Goal: Task Accomplishment & Management: Manage account settings

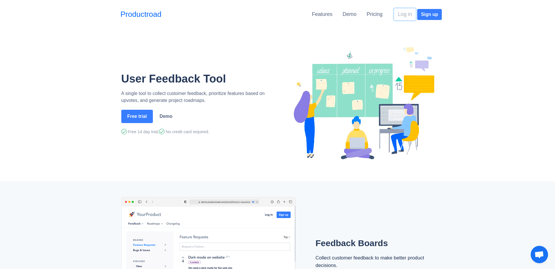
click at [398, 14] on button "Log in" at bounding box center [405, 14] width 22 height 12
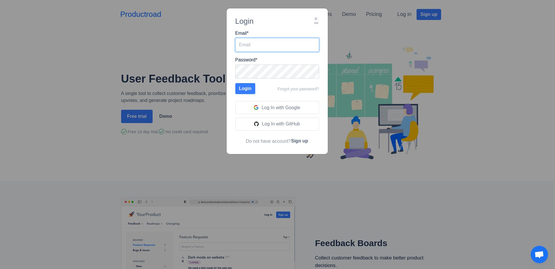
type input "tomas.karas@creativesites.sk"
click at [244, 85] on button "Login" at bounding box center [245, 88] width 20 height 11
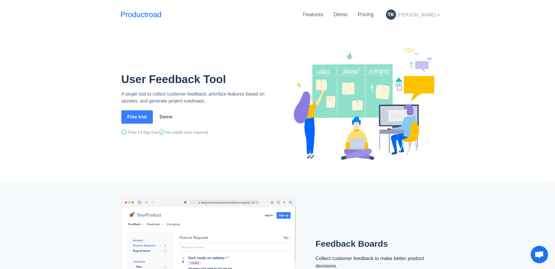
click at [420, 15] on span "[PERSON_NAME]" at bounding box center [416, 14] width 38 height 5
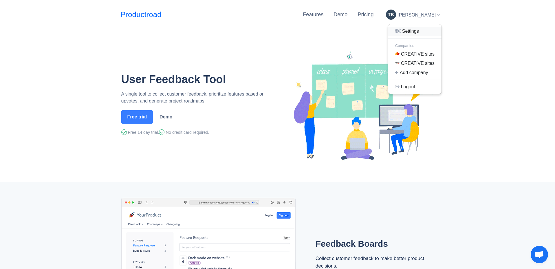
click at [411, 29] on link "Settings" at bounding box center [415, 31] width 54 height 9
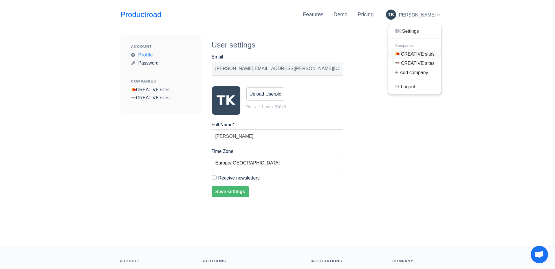
click at [414, 55] on link "CREATIVE sites" at bounding box center [415, 53] width 54 height 9
